Goal: Task Accomplishment & Management: Manage account settings

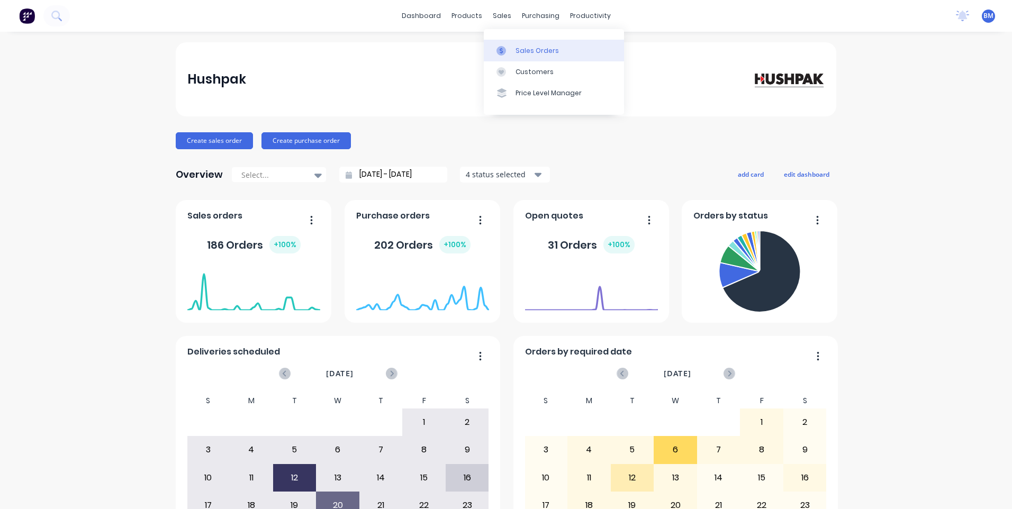
click at [504, 47] on icon at bounding box center [502, 51] width 10 height 10
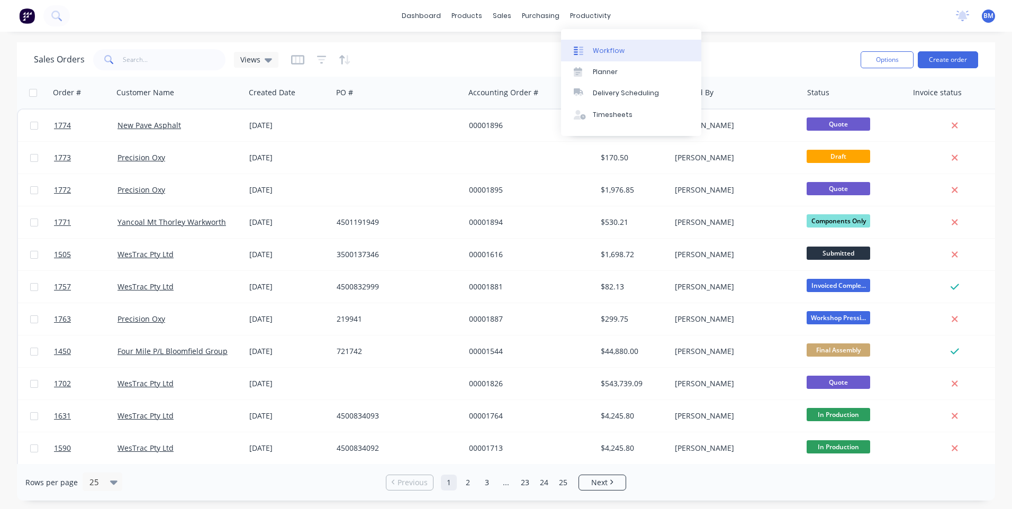
click at [592, 51] on link "Workflow" at bounding box center [631, 50] width 140 height 21
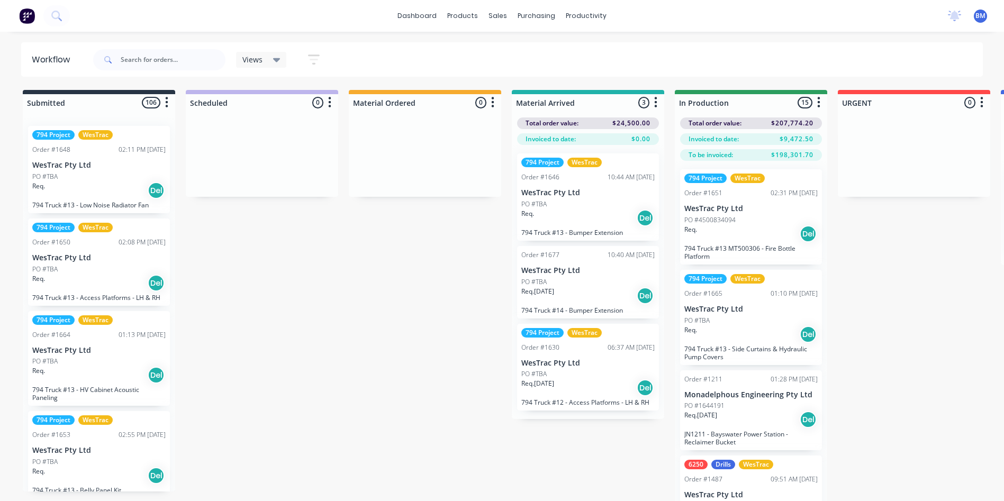
click at [561, 217] on div "Req. Del" at bounding box center [587, 218] width 133 height 18
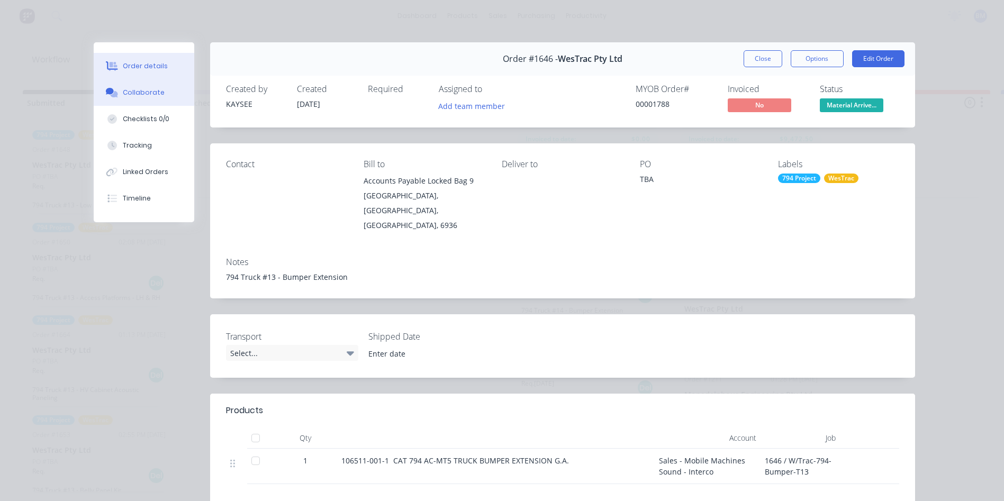
click at [139, 96] on div "Collaborate" at bounding box center [144, 93] width 42 height 10
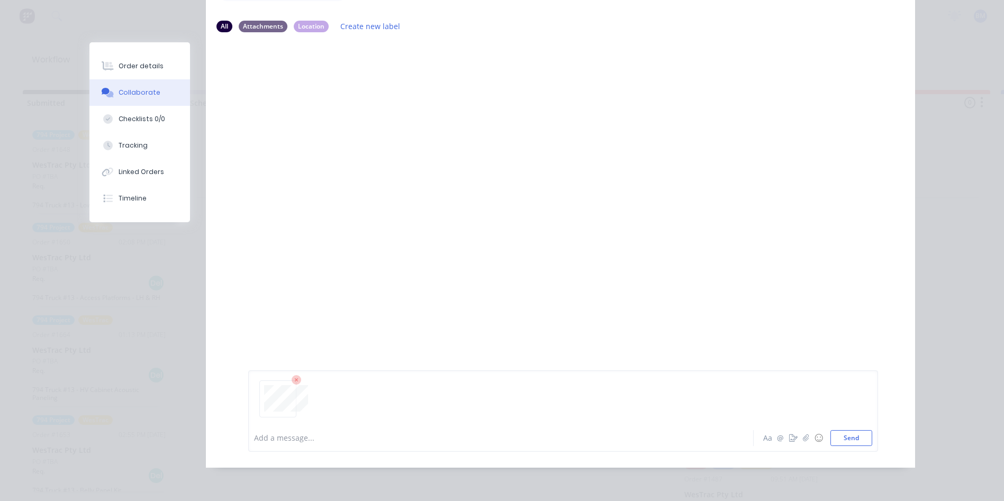
scroll to position [106, 0]
click at [835, 446] on button "Send" at bounding box center [852, 438] width 42 height 16
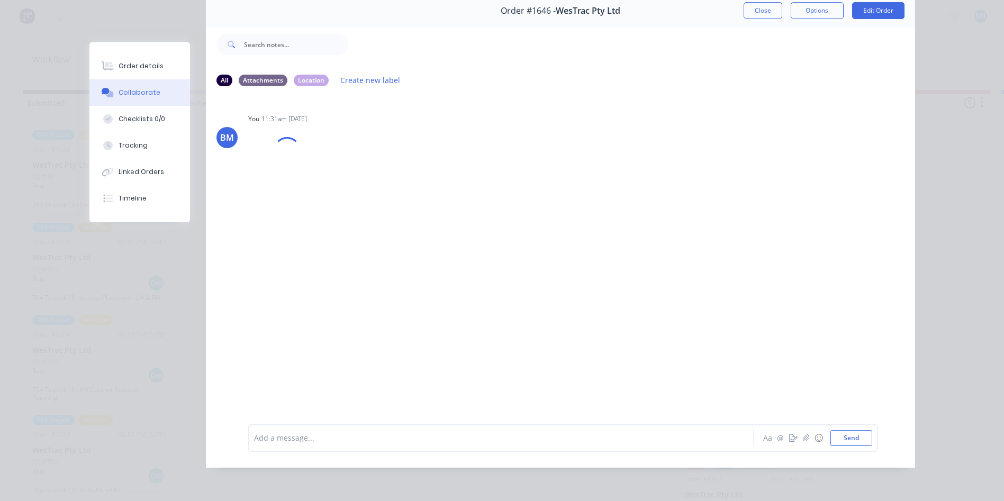
scroll to position [56, 0]
click at [331, 168] on div "Labels Download Delete" at bounding box center [390, 175] width 119 height 15
click at [335, 171] on icon "button" at bounding box center [336, 176] width 2 height 10
click at [371, 216] on button "Delete" at bounding box center [405, 228] width 119 height 24
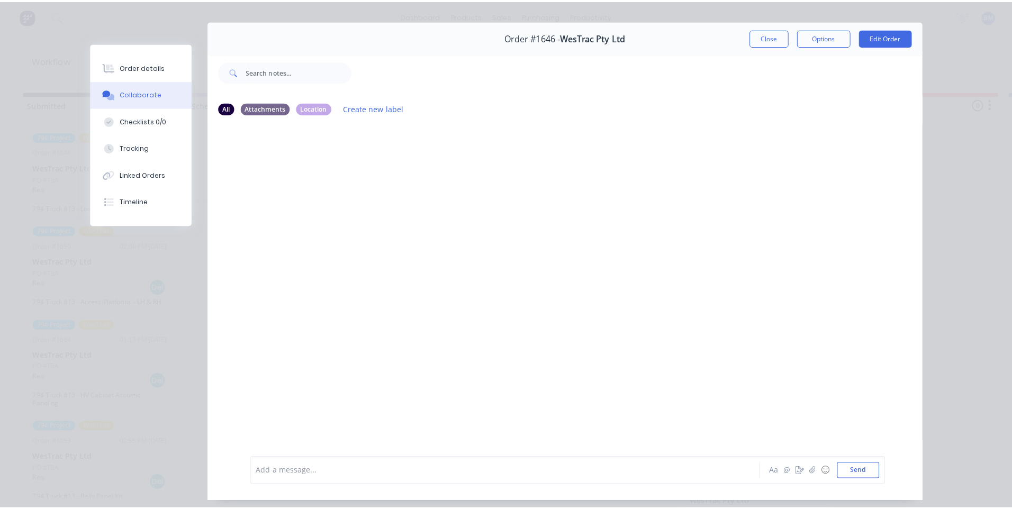
scroll to position [3, 0]
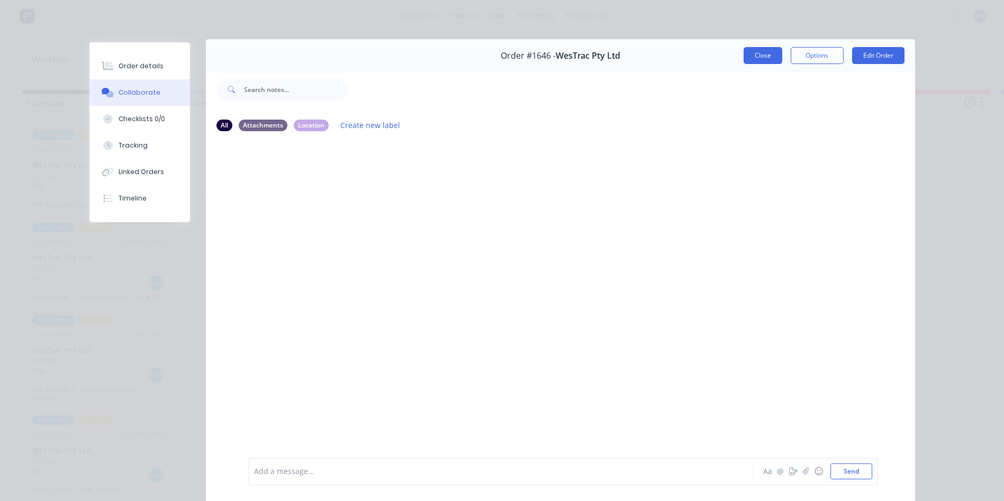
click at [752, 56] on button "Close" at bounding box center [763, 55] width 39 height 17
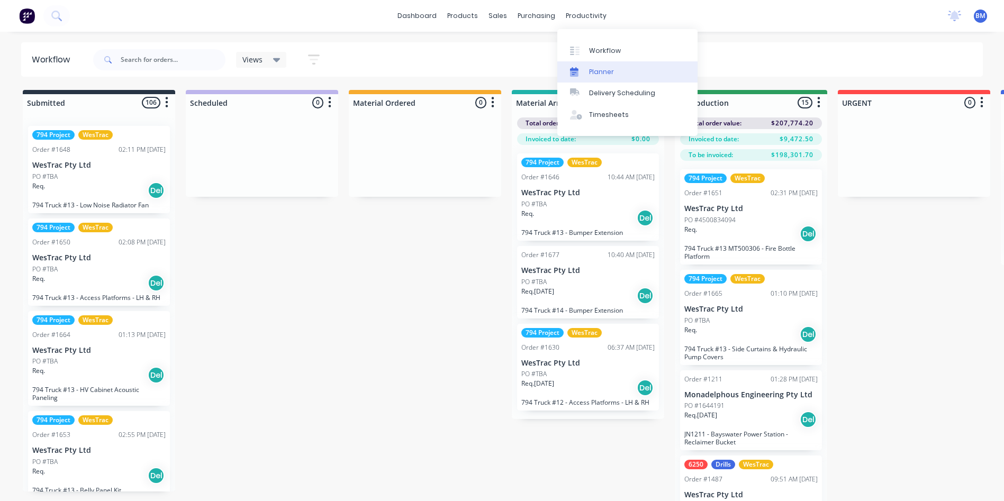
click at [594, 71] on div "Planner" at bounding box center [601, 72] width 25 height 10
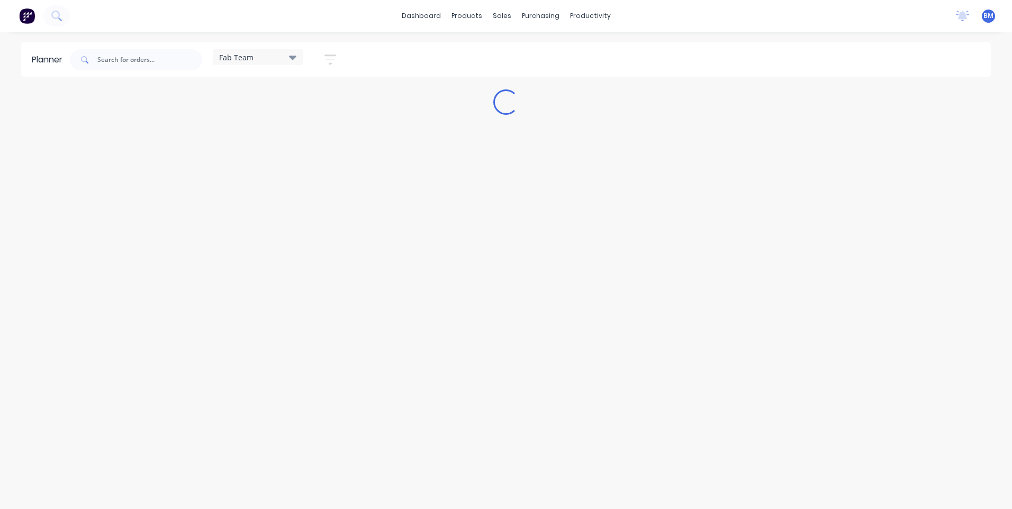
type input "1599"
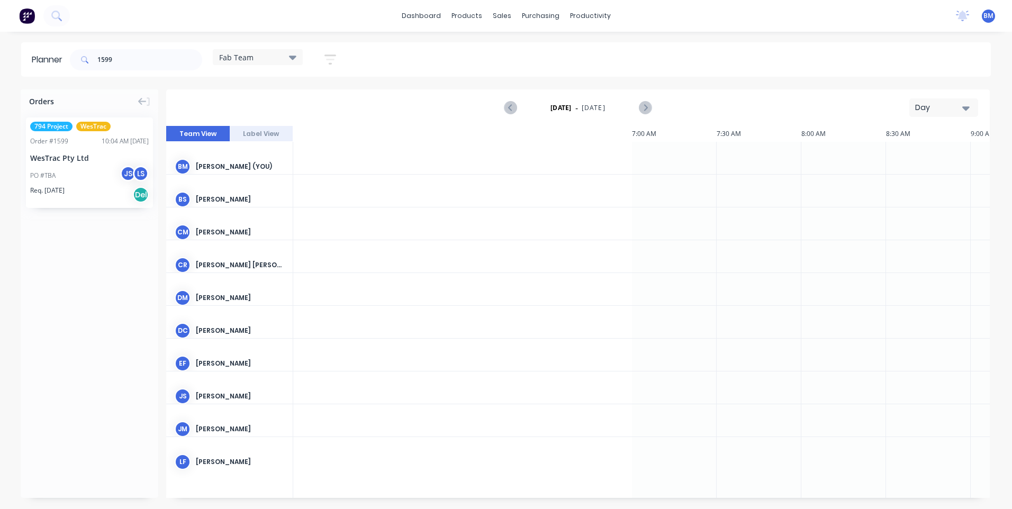
scroll to position [0, 1017]
click at [506, 103] on icon "Previous page" at bounding box center [511, 108] width 13 height 13
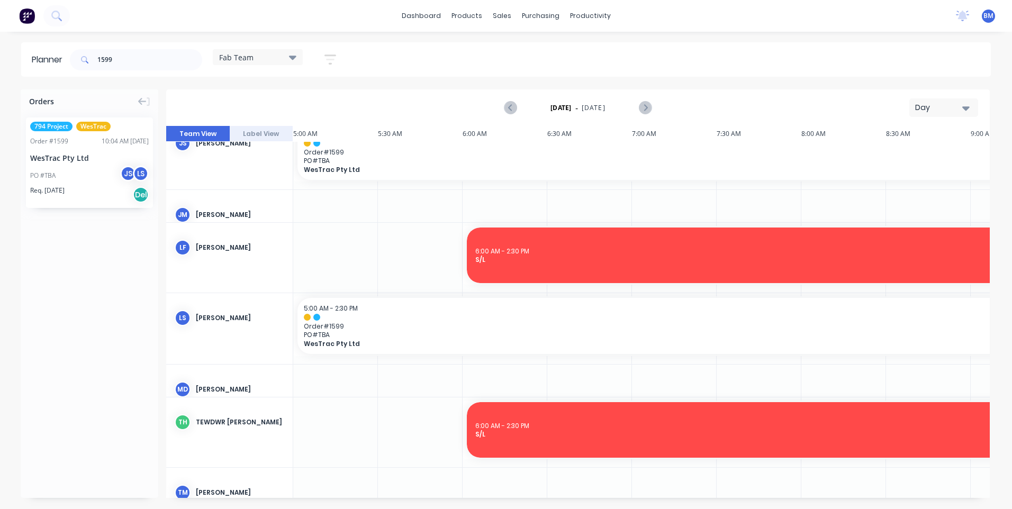
scroll to position [306, 0]
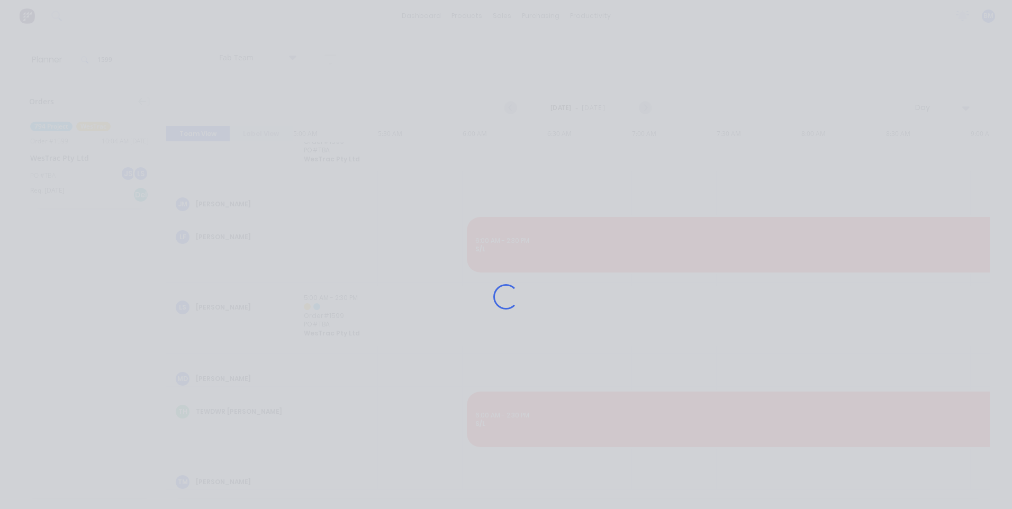
scroll to position [298, 0]
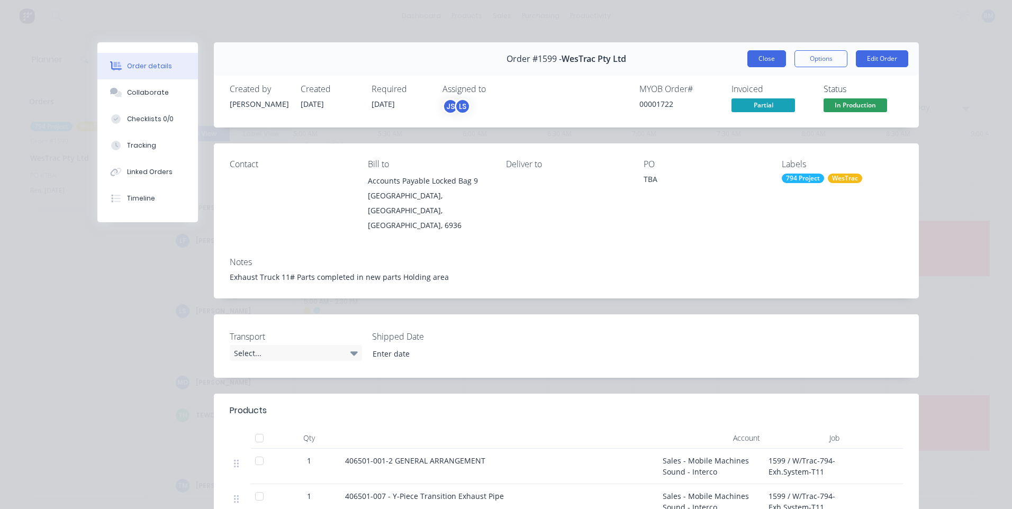
click at [754, 60] on button "Close" at bounding box center [766, 58] width 39 height 17
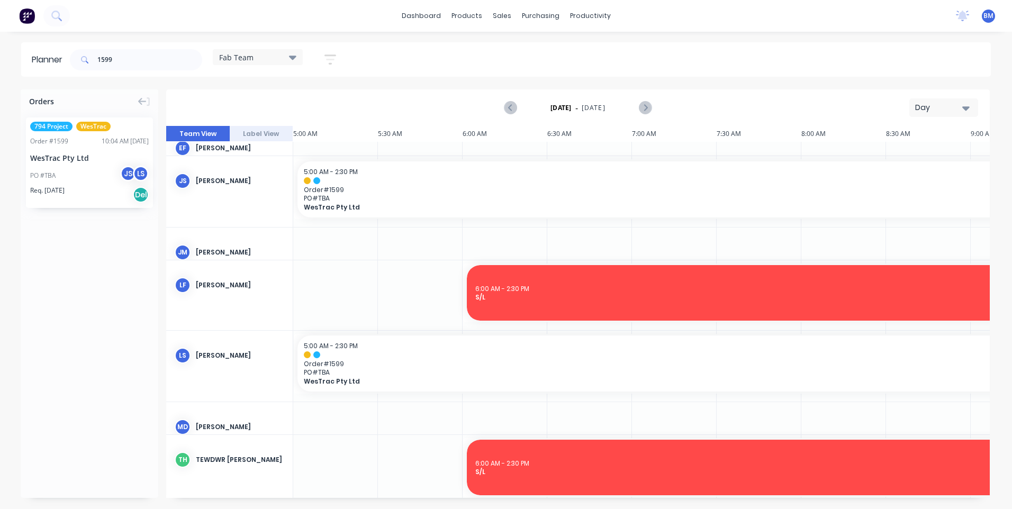
scroll to position [192, 0]
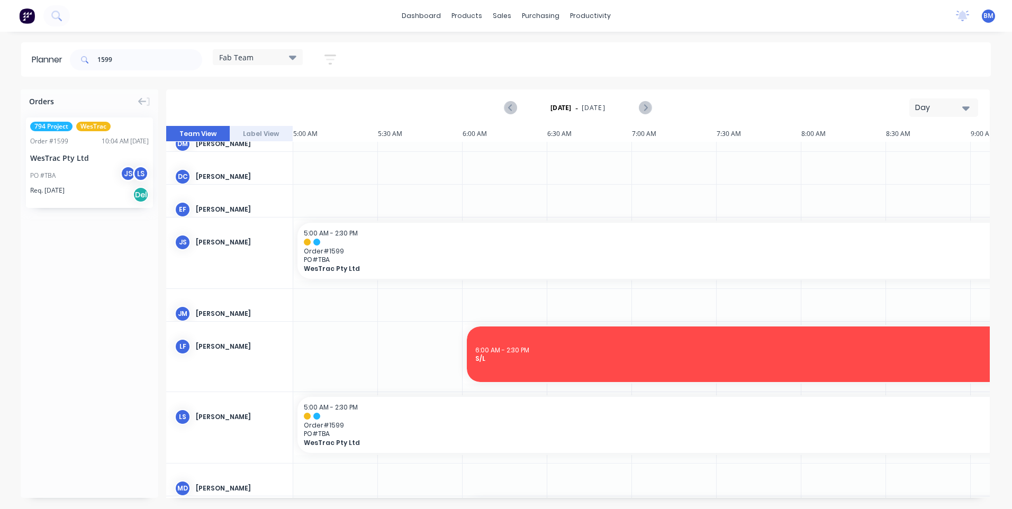
click at [401, 311] on div at bounding box center [420, 305] width 85 height 32
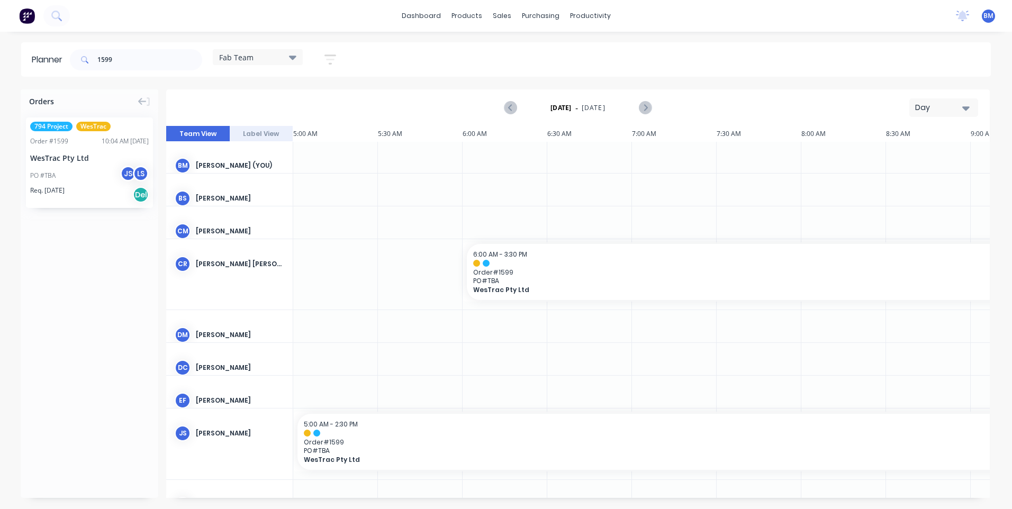
scroll to position [0, 0]
drag, startPoint x: 81, startPoint y: 59, endPoint x: -117, endPoint y: 56, distance: 198.0
click at [0, 56] on html "dashboard products sales purchasing productivity dashboard products Product Cat…" at bounding box center [506, 254] width 1012 height 509
